Goal: Task Accomplishment & Management: Use online tool/utility

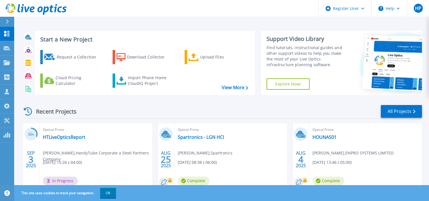
scroll to position [43, 0]
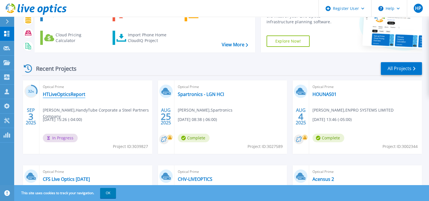
click at [71, 93] on link "HTLiveOpticsReport" at bounding box center [64, 94] width 43 height 6
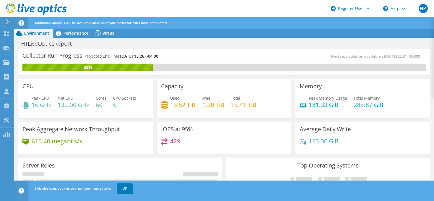
scroll to position [191, 0]
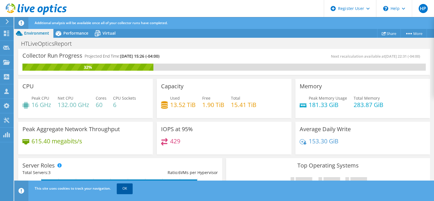
click at [127, 189] on link "OK" at bounding box center [125, 188] width 16 height 10
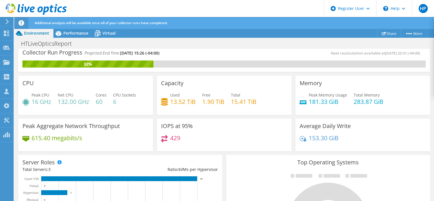
scroll to position [0, 0]
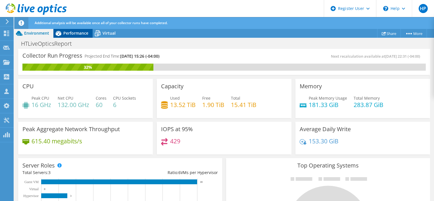
click at [85, 31] on span "Performance" at bounding box center [75, 32] width 25 height 5
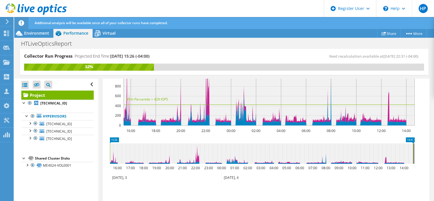
click at [140, 131] on rect at bounding box center [259, 77] width 309 height 114
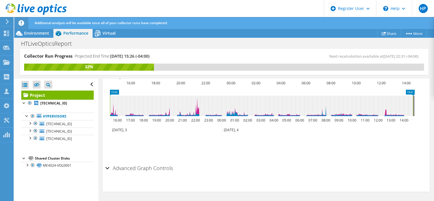
scroll to position [225, 0]
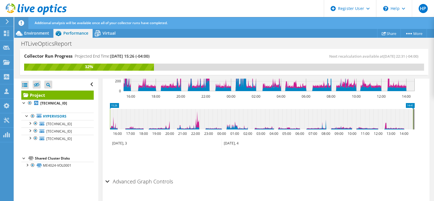
click at [46, 14] on icon at bounding box center [36, 9] width 61 height 12
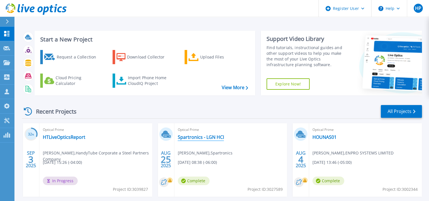
click at [188, 136] on link "Spartronics - LGN HCI" at bounding box center [201, 137] width 46 height 6
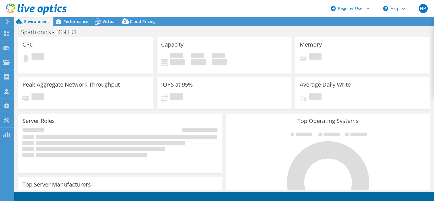
select select "USD"
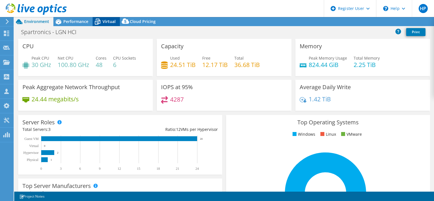
click at [106, 22] on span "Virtual" at bounding box center [108, 21] width 13 height 5
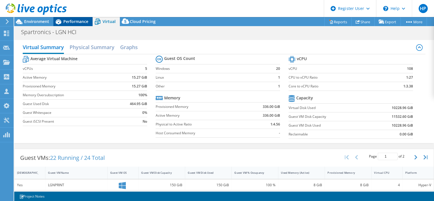
click at [69, 19] on span "Performance" at bounding box center [75, 21] width 25 height 5
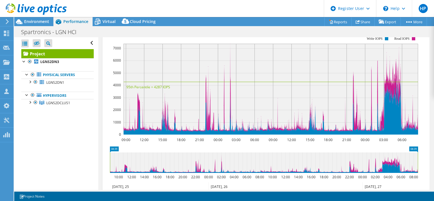
scroll to position [44, 0]
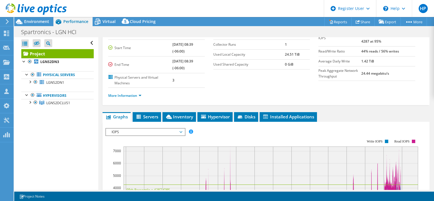
click at [154, 133] on span "IOPS" at bounding box center [145, 132] width 73 height 7
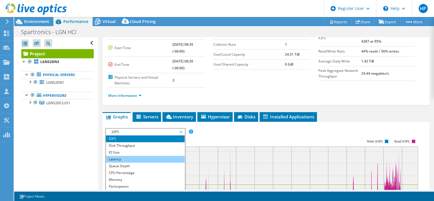
click at [132, 160] on li "Latency" at bounding box center [145, 159] width 79 height 7
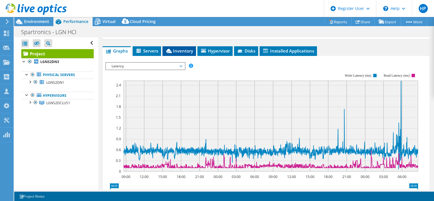
scroll to position [0, 0]
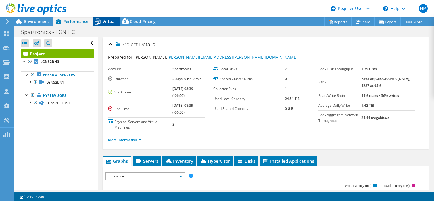
click at [107, 20] on span "Virtual" at bounding box center [108, 21] width 13 height 5
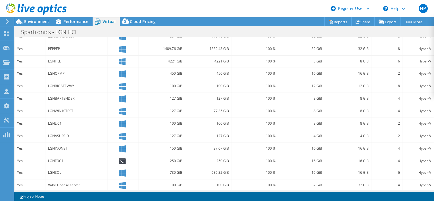
scroll to position [177, 0]
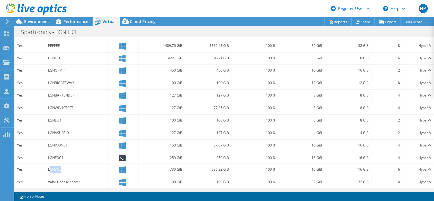
drag, startPoint x: 50, startPoint y: 168, endPoint x: 74, endPoint y: 168, distance: 24.1
click at [74, 168] on div "LGNSQL" at bounding box center [76, 169] width 57 height 6
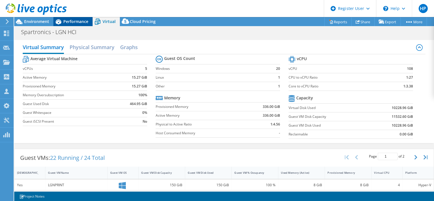
click at [74, 26] on div "Performance" at bounding box center [72, 21] width 39 height 9
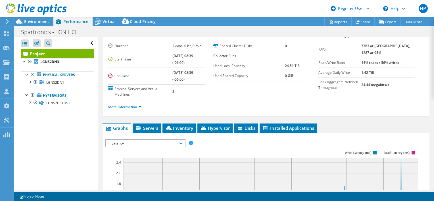
click at [49, 7] on icon at bounding box center [36, 9] width 61 height 12
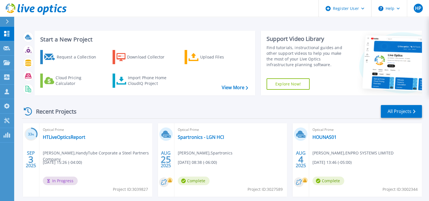
click at [7, 21] on icon at bounding box center [7, 21] width 3 height 5
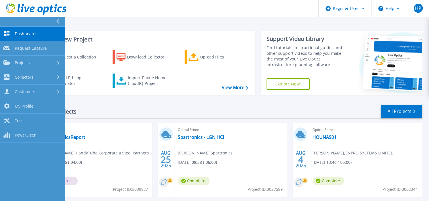
click at [108, 110] on div "Recent Projects All Projects" at bounding box center [222, 111] width 400 height 14
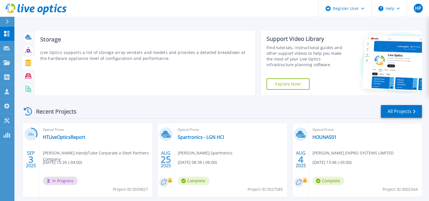
click at [30, 65] on icon at bounding box center [28, 63] width 7 height 7
click at [27, 64] on icon at bounding box center [28, 63] width 6 height 7
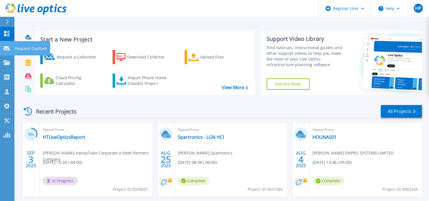
click at [9, 52] on link "Request Capture Request Capture" at bounding box center [7, 48] width 14 height 14
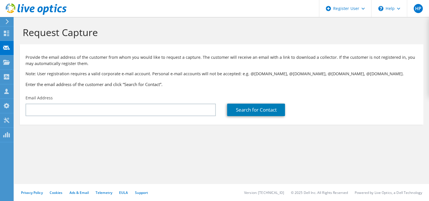
click at [260, 167] on div "Request Capture Provide the email address of the customer from whom you would l…" at bounding box center [221, 109] width 415 height 184
